Goal: Task Accomplishment & Management: Use online tool/utility

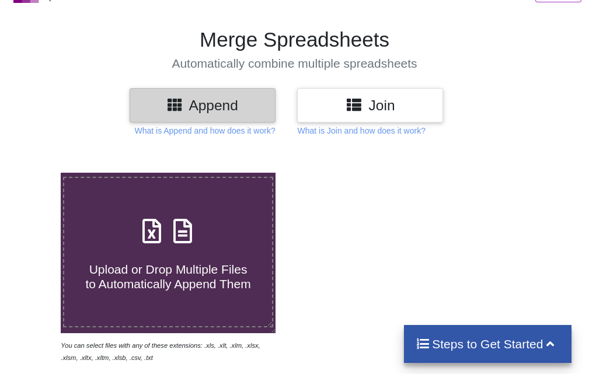
scroll to position [59, 0]
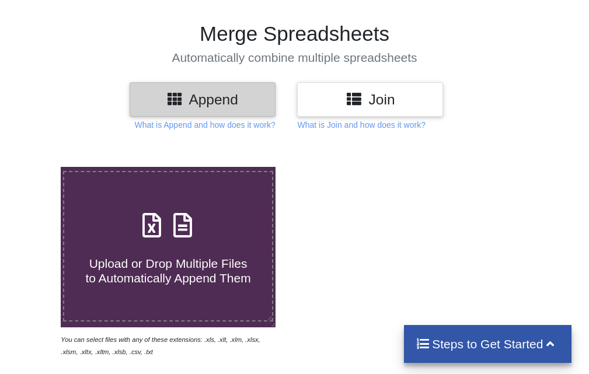
click at [166, 262] on span "Upload or Drop Multiple Files to Automatically Append Them" at bounding box center [167, 271] width 165 height 28
click at [36, 167] on input "Upload or Drop Multiple Files to Automatically Append Them" at bounding box center [36, 167] width 0 height 0
type input "C:\fakepath\MPESA_Statement_[DATE]_to_2025-08-15_2547xxxxxx916.xlsx"
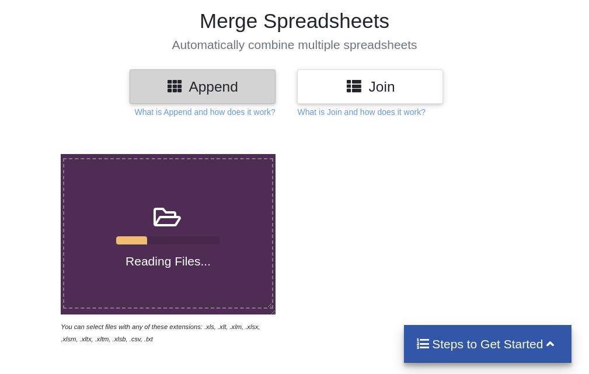
scroll to position [69, 0]
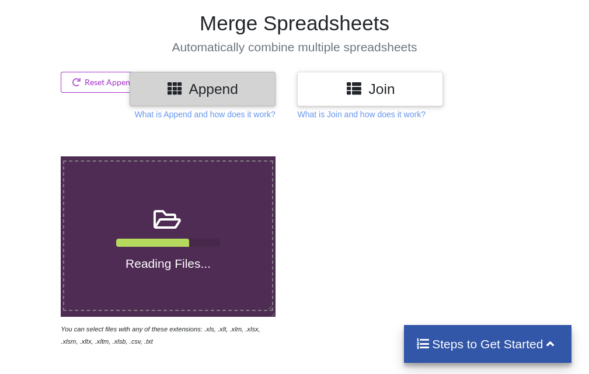
click at [588, 148] on html "Click here to get data from all your data sources using AI (for free with our n…" at bounding box center [294, 118] width 589 height 374
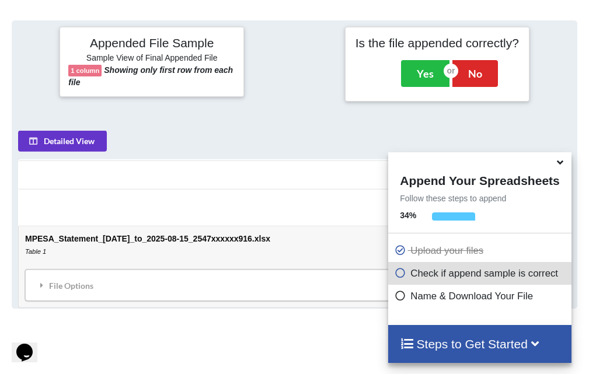
scroll to position [563, 0]
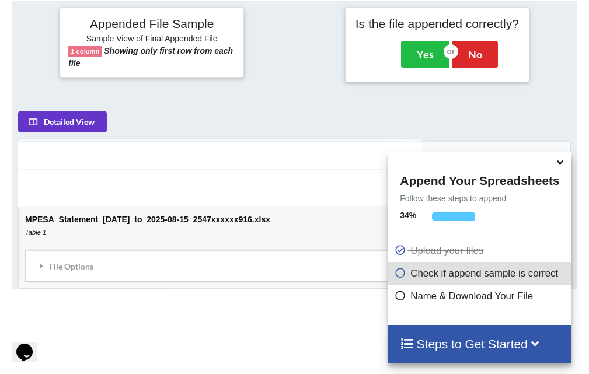
click at [561, 163] on icon at bounding box center [560, 160] width 12 height 11
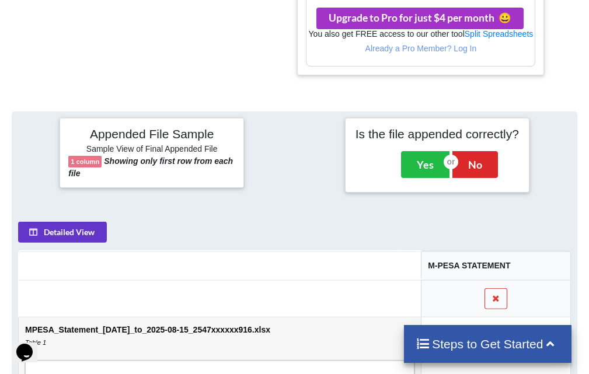
scroll to position [451, 0]
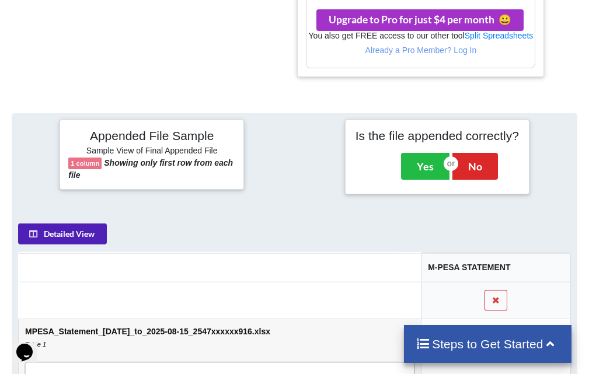
click at [88, 239] on button "Detailed View" at bounding box center [62, 234] width 89 height 21
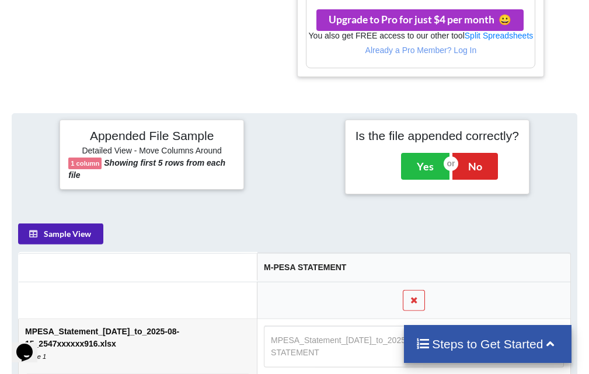
click at [57, 233] on button "Sample View" at bounding box center [60, 234] width 85 height 21
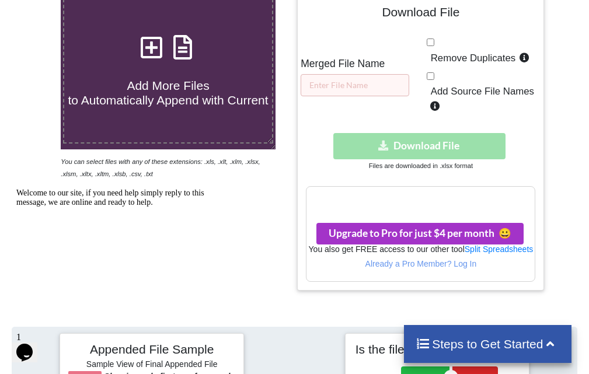
scroll to position [228, 0]
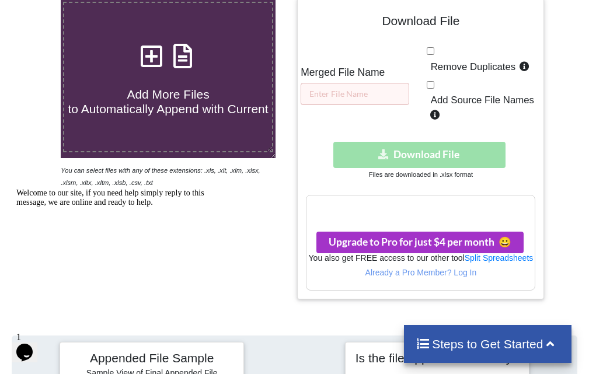
click at [380, 153] on div "Download hidden Download File" at bounding box center [420, 155] width 229 height 26
click at [345, 90] on input "text" at bounding box center [355, 94] width 109 height 22
type input "Geooffey"
click at [383, 160] on div "Download hidden Download File" at bounding box center [420, 155] width 229 height 26
click at [383, 159] on div "Download hidden Download File" at bounding box center [420, 155] width 229 height 26
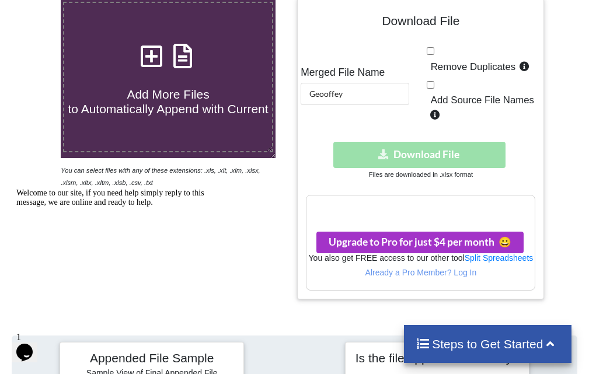
click at [380, 157] on div "Download hidden Download File" at bounding box center [420, 155] width 229 height 26
click at [430, 48] on input "Remove Duplicates" at bounding box center [431, 51] width 8 height 8
checkbox input "true"
click at [431, 85] on input "Add Source File Names" at bounding box center [431, 85] width 8 height 8
checkbox input "true"
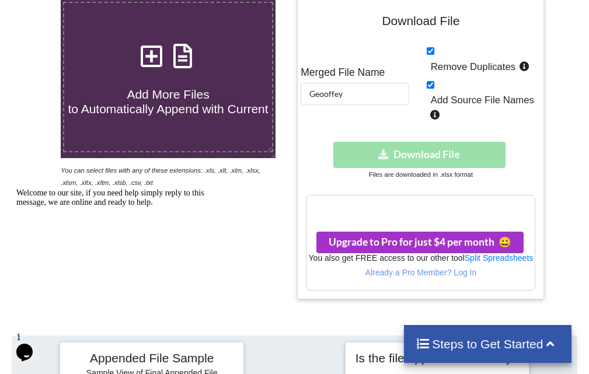
click at [378, 159] on div "Download hidden Download File" at bounding box center [420, 155] width 229 height 26
click at [381, 153] on div "Download hidden Download File" at bounding box center [420, 155] width 229 height 26
drag, startPoint x: 587, startPoint y: 104, endPoint x: 587, endPoint y: 88, distance: 16.9
click at [587, 88] on div at bounding box center [572, 149] width 51 height 302
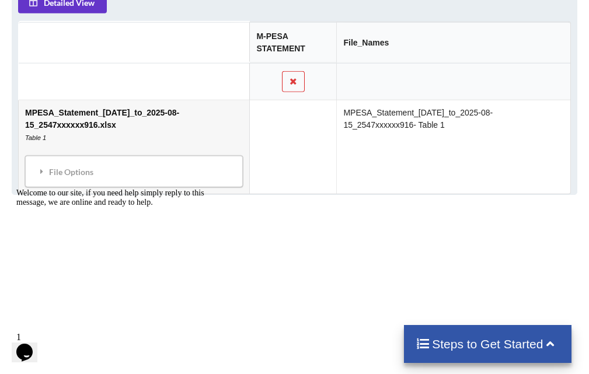
scroll to position [697, 0]
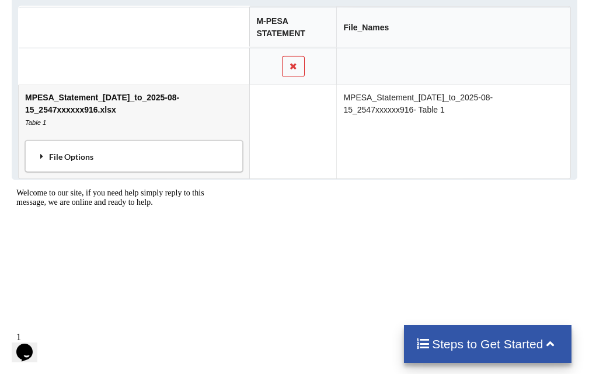
click at [58, 155] on div "File Options" at bounding box center [134, 156] width 211 height 25
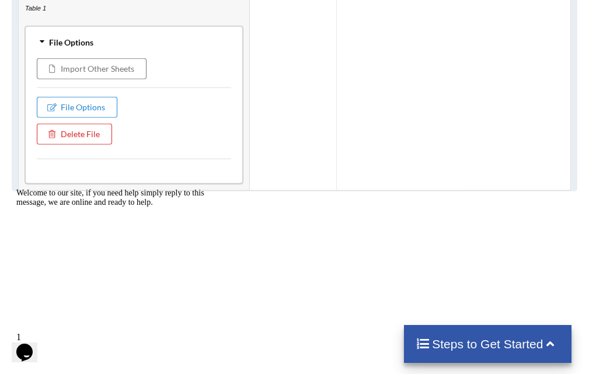
scroll to position [816, 0]
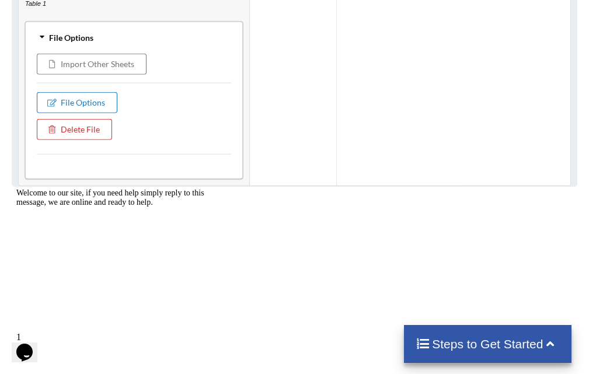
click at [96, 103] on button "File Options" at bounding box center [77, 102] width 81 height 21
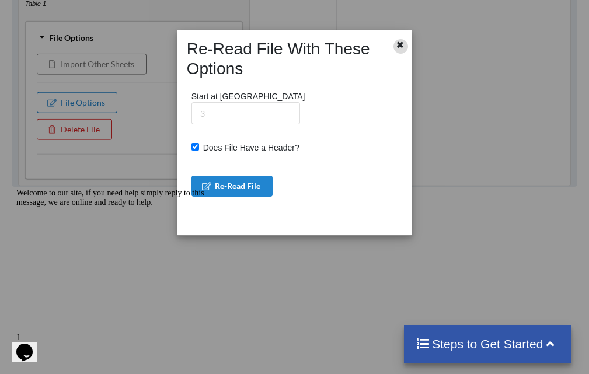
click at [402, 43] on icon at bounding box center [400, 43] width 10 height 8
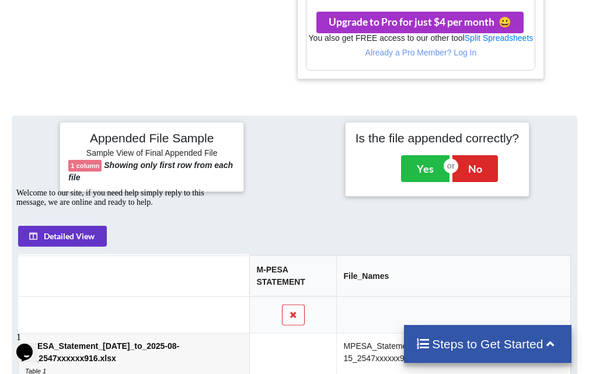
scroll to position [439, 0]
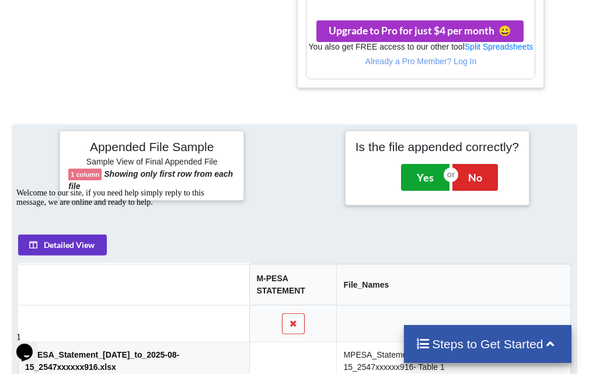
click at [408, 183] on button "Yes" at bounding box center [425, 177] width 48 height 27
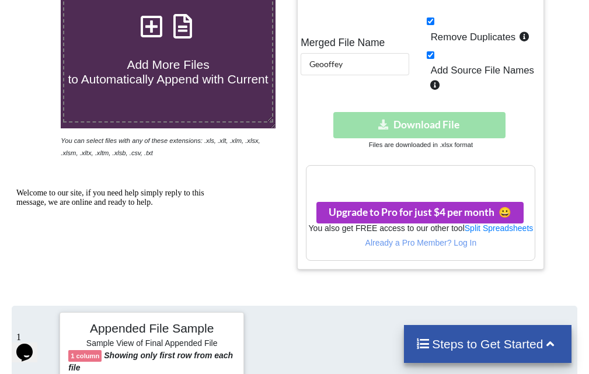
scroll to position [226, 0]
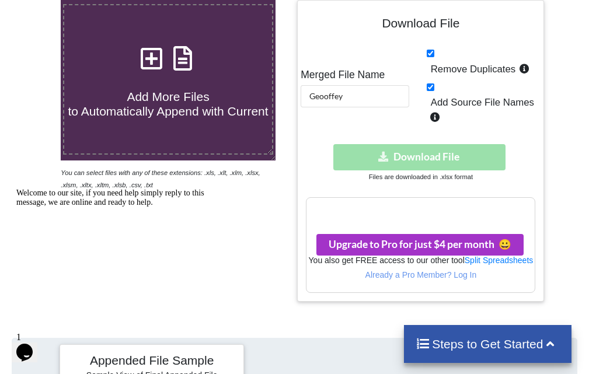
click at [385, 160] on div "Download hidden Download File" at bounding box center [420, 157] width 229 height 26
click at [492, 161] on div "Download hidden Download File" at bounding box center [420, 157] width 229 height 26
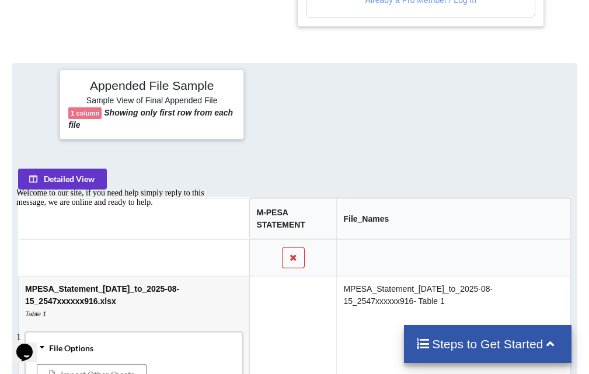
scroll to position [572, 0]
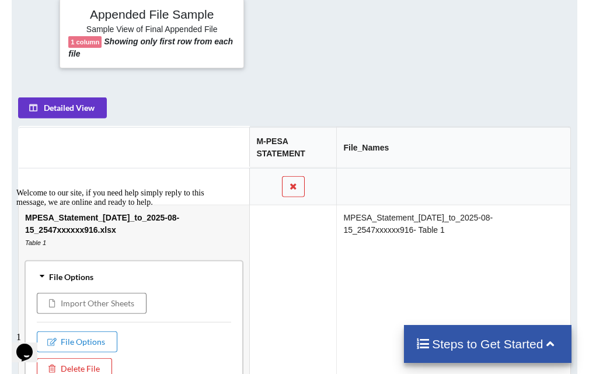
click at [419, 225] on td "MPESA_Statement_[DATE]_to_2025-08-15_2547xxxxxx916- Table 1" at bounding box center [453, 314] width 234 height 219
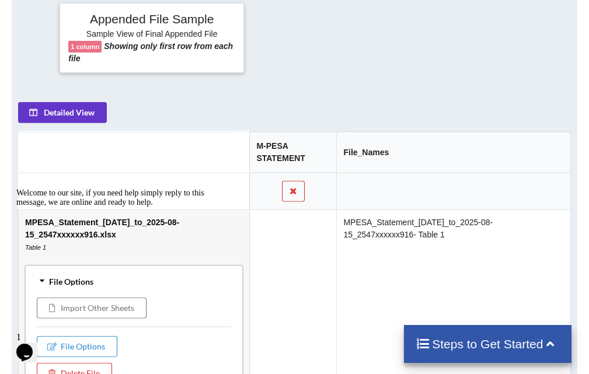
scroll to position [549, 0]
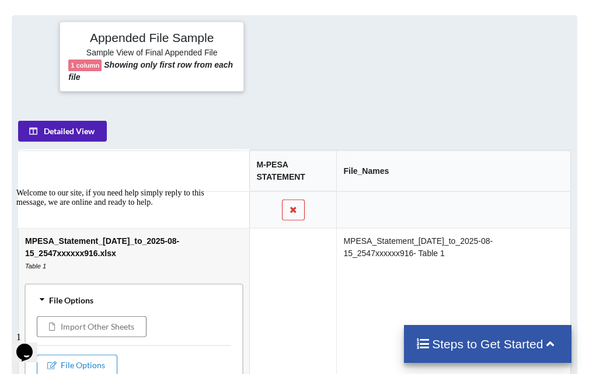
click at [103, 135] on button "Detailed View" at bounding box center [62, 130] width 89 height 21
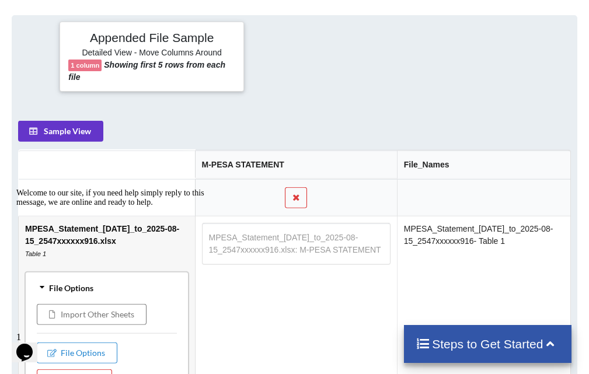
click at [261, 237] on table "MPESA_Statement_[DATE]_to_2025-08-15_2547xxxxxx916.xlsx: M-PESA STATEMENT" at bounding box center [295, 243] width 188 height 42
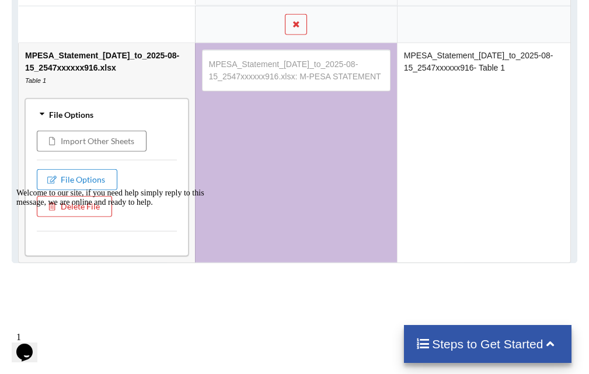
scroll to position [749, 0]
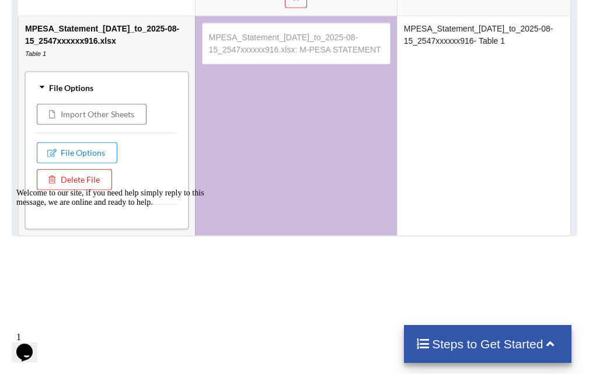
click at [448, 47] on td "MPESA_Statement_[DATE]_to_2025-08-15_2547xxxxxx916- Table 1" at bounding box center [484, 125] width 174 height 219
click at [281, 60] on table "MPESA_Statement_[DATE]_to_2025-08-15_2547xxxxxx916.xlsx: M-PESA STATEMENT" at bounding box center [295, 43] width 188 height 42
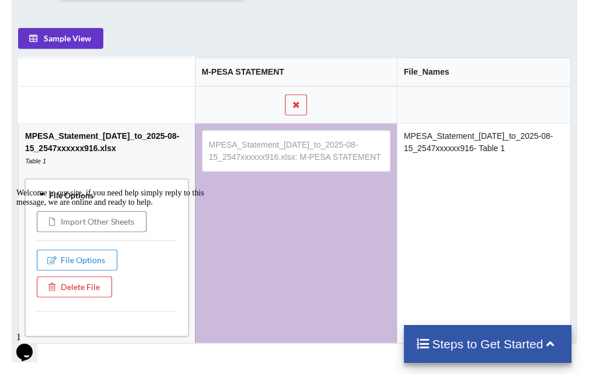
scroll to position [654, 0]
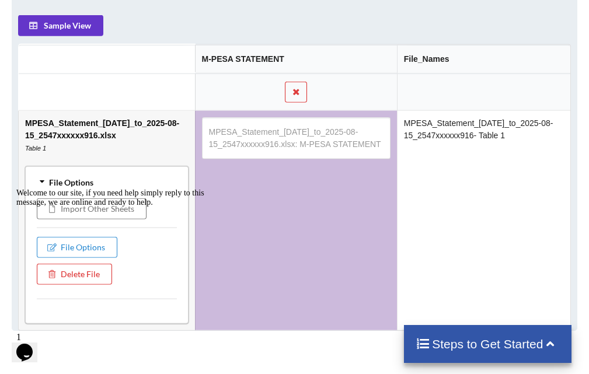
click at [122, 207] on div "Welcome to our site, if you need help simply reply to this message, we are onli…" at bounding box center [121, 197] width 210 height 19
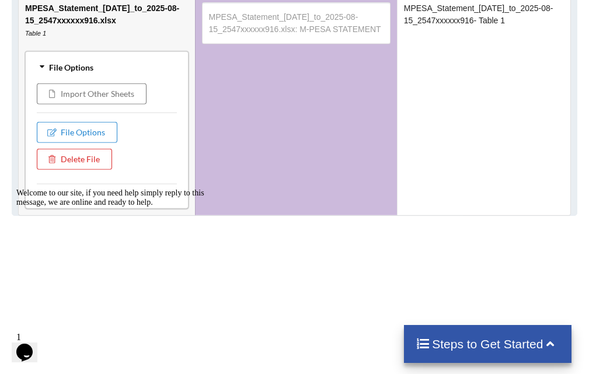
scroll to position [792, 0]
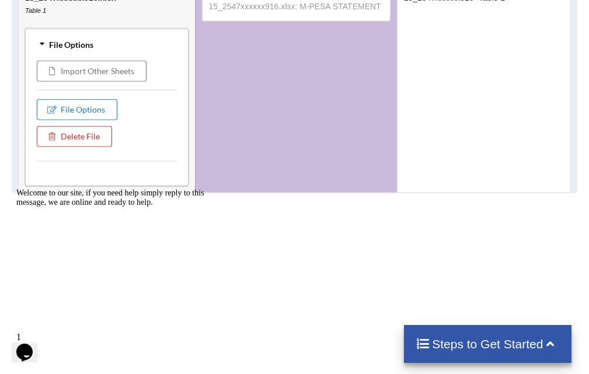
click at [89, 111] on button "File Options" at bounding box center [77, 109] width 81 height 21
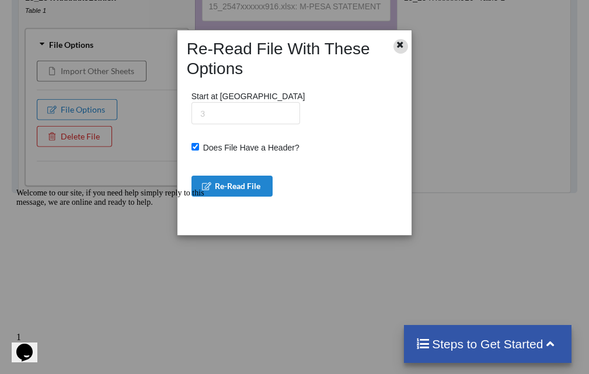
click at [401, 44] on icon at bounding box center [400, 43] width 10 height 8
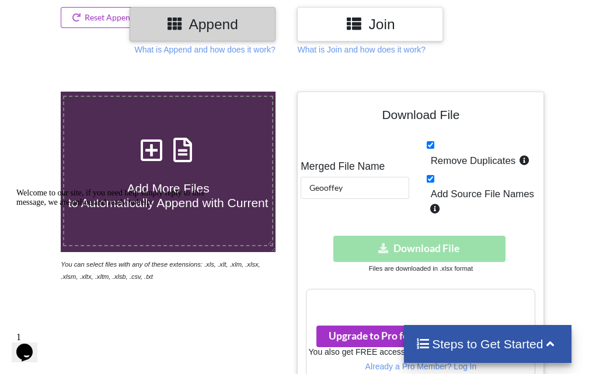
scroll to position [107, 0]
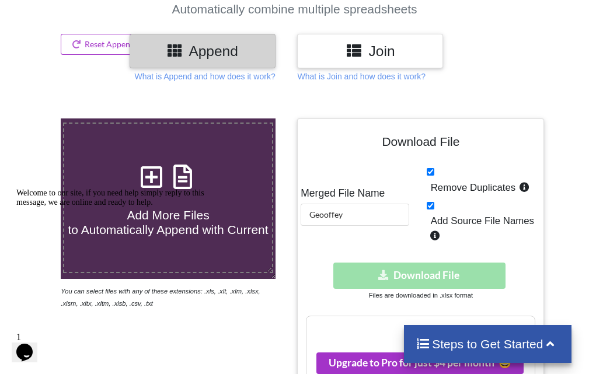
click at [385, 277] on div "Download hidden Download File" at bounding box center [420, 276] width 229 height 26
click at [384, 275] on div "Download hidden Download File" at bounding box center [420, 276] width 229 height 26
click at [16, 188] on icon "Chat attention grabber" at bounding box center [16, 188] width 0 height 0
click at [169, 225] on span "Add More Files to Automatically Append with Current" at bounding box center [168, 222] width 200 height 28
click at [36, 118] on input "Add More Files to Automatically Append with Current" at bounding box center [36, 118] width 0 height 0
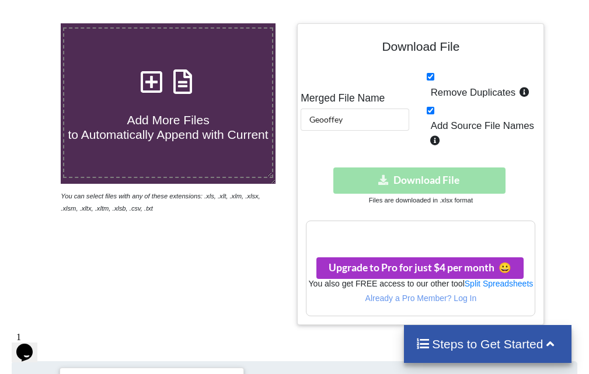
scroll to position [208, 0]
